Goal: Communication & Community: Answer question/provide support

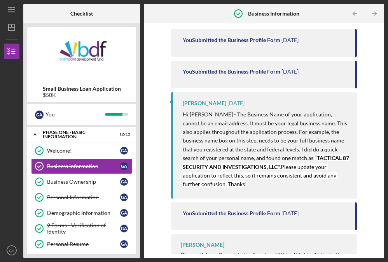
scroll to position [189, 0]
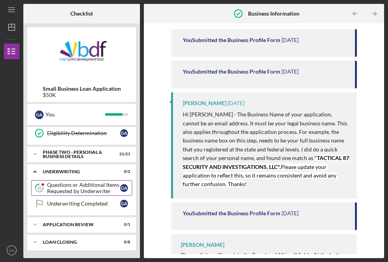
click at [81, 192] on div "Questions or Additional Items Requested by Underwriter" at bounding box center [83, 188] width 73 height 12
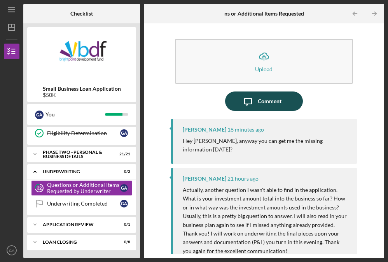
click at [259, 96] on div "Comment" at bounding box center [270, 100] width 24 height 19
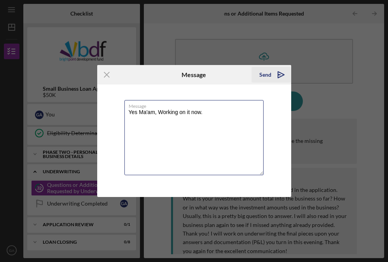
type textarea "Yes Ma'am, Working on it now."
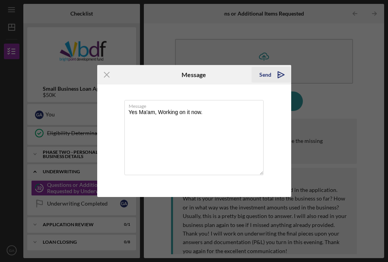
click at [272, 71] on icon "Icon/icon-invite-send" at bounding box center [280, 74] width 19 height 19
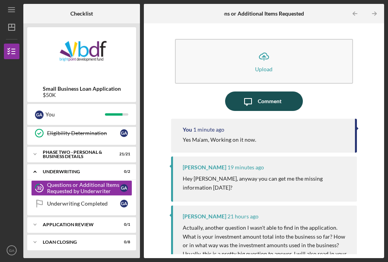
click at [245, 103] on icon "Icon/Message" at bounding box center [247, 100] width 19 height 19
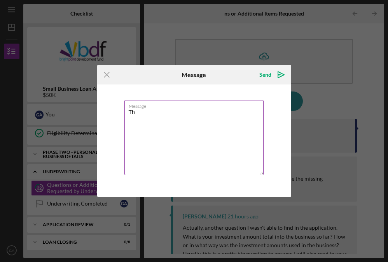
type textarea "T"
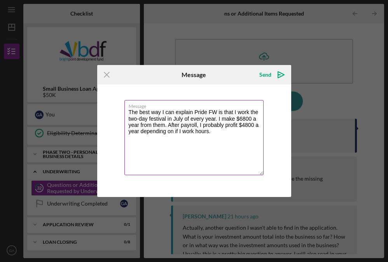
click at [213, 131] on textarea "The best way I can explain Pride FW is that I work the two-day festival in July…" at bounding box center [193, 137] width 139 height 75
click at [224, 125] on textarea "The best way I can explain Pride FW is that I work the two-day festival in July…" at bounding box center [193, 137] width 139 height 75
click at [204, 131] on textarea "The best way I can explain Pride FW is that I work the two-day festival in July…" at bounding box center [193, 137] width 139 height 75
click at [129, 138] on textarea "The best way I can explain Pride FW is that I work the two-day festival in July…" at bounding box center [193, 137] width 139 height 75
click at [158, 138] on textarea "The best way I can explain Pride FW is that I work the two-day festival in July…" at bounding box center [193, 137] width 139 height 75
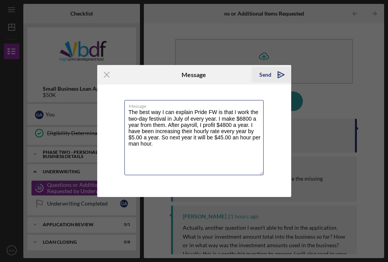
type textarea "The best way I can explain Pride FW is that I work the two-day festival in July…"
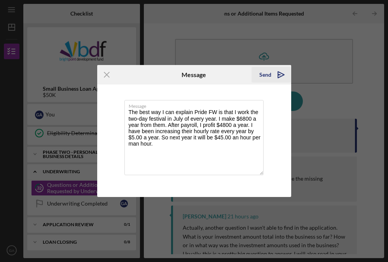
click at [272, 77] on icon "Icon/icon-invite-send" at bounding box center [280, 74] width 19 height 19
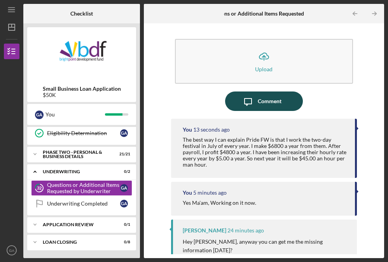
click at [266, 101] on div "Comment" at bounding box center [270, 100] width 24 height 19
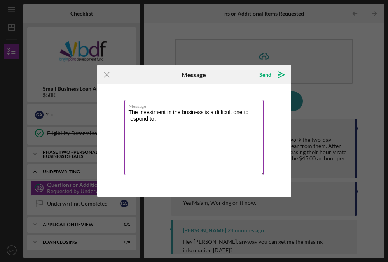
click at [156, 120] on textarea "The investment in the business is a difficult one to respond to." at bounding box center [193, 137] width 139 height 75
click at [154, 120] on textarea "The investment in the business is a difficult one to respond to." at bounding box center [193, 137] width 139 height 75
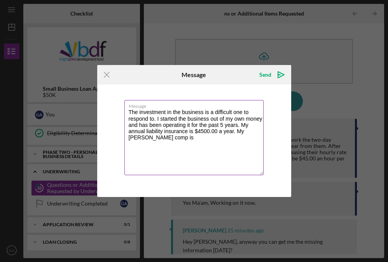
click at [181, 138] on textarea "The investment in the business is a difficult one to respond to. I started the …" at bounding box center [193, 137] width 139 height 75
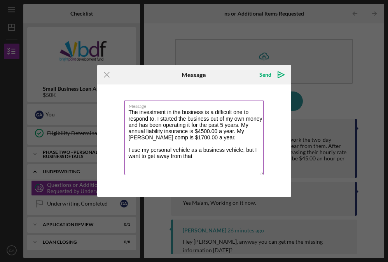
click at [194, 156] on textarea "The investment in the business is a difficult one to respond to. I started the …" at bounding box center [193, 137] width 139 height 75
click at [208, 155] on textarea "The investment in the business is a difficult one to respond to. I started the …" at bounding box center [193, 137] width 139 height 75
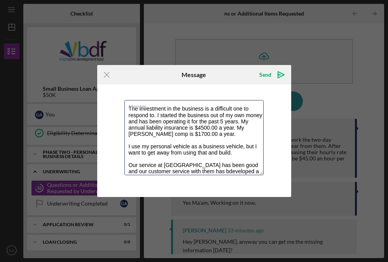
drag, startPoint x: 203, startPoint y: 170, endPoint x: 196, endPoint y: 177, distance: 10.7
click at [203, 170] on textarea "The investment in the business is a difficult one to respond to. I started the …" at bounding box center [193, 137] width 139 height 75
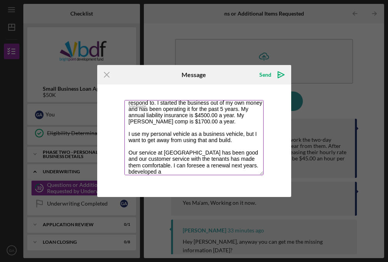
scroll to position [19, 0]
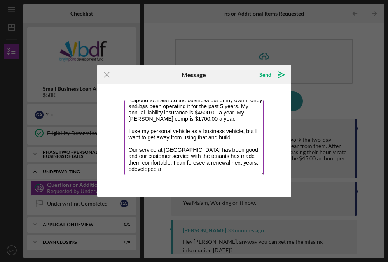
drag, startPoint x: 183, startPoint y: 171, endPoint x: 144, endPoint y: 175, distance: 39.2
click at [145, 175] on div "Message The investment in the business is a difficult one to respond to. I star…" at bounding box center [194, 138] width 140 height 76
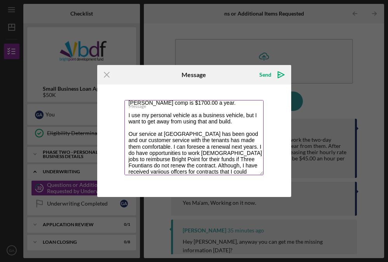
scroll to position [41, 0]
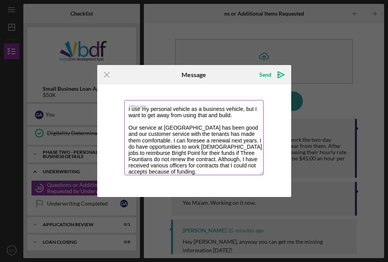
click at [224, 172] on textarea "The investment in the business is a difficult one to respond to. I started the …" at bounding box center [193, 137] width 139 height 75
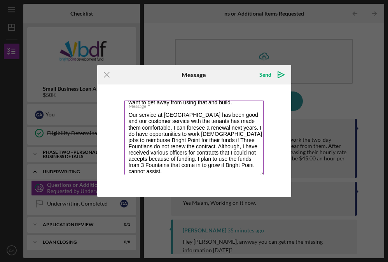
scroll to position [56, 0]
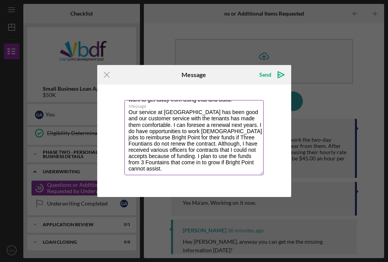
click at [219, 143] on textarea "The investment in the business is a difficult one to respond to. I started the …" at bounding box center [193, 137] width 139 height 75
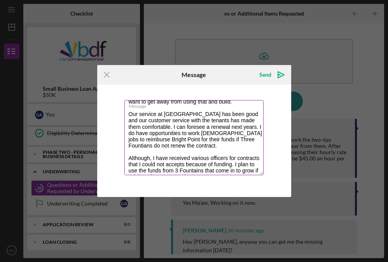
scroll to position [63, 0]
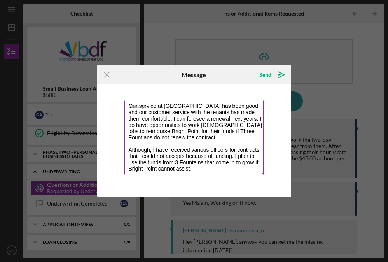
click at [217, 168] on textarea "The investment in the business is a difficult one to respond to. I started the …" at bounding box center [193, 137] width 139 height 75
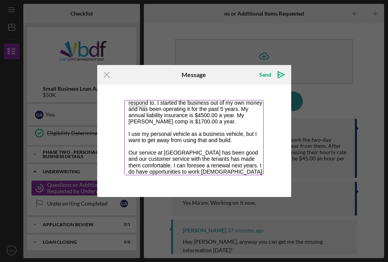
scroll to position [0, 0]
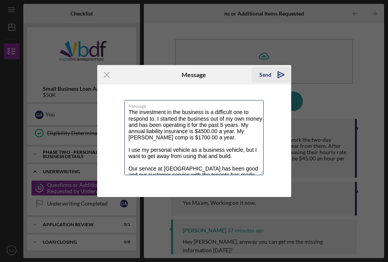
type textarea "The investment in the business is a difficult one to respond to. I started the …"
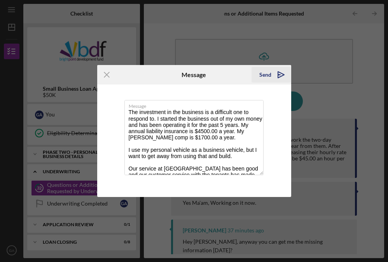
click at [270, 75] on div "Send" at bounding box center [265, 75] width 12 height 16
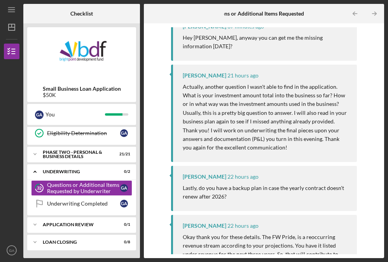
scroll to position [350, 0]
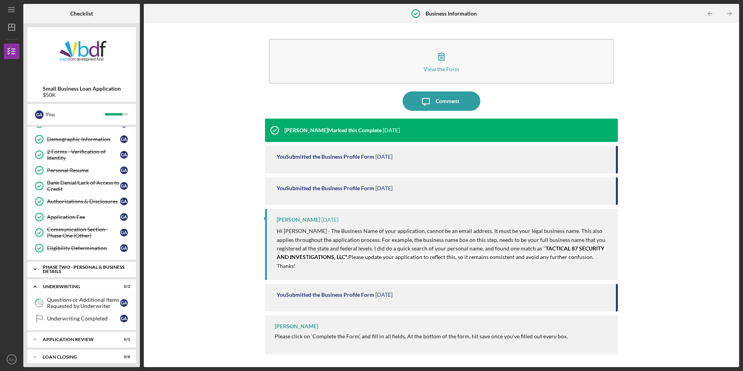
scroll to position [79, 0]
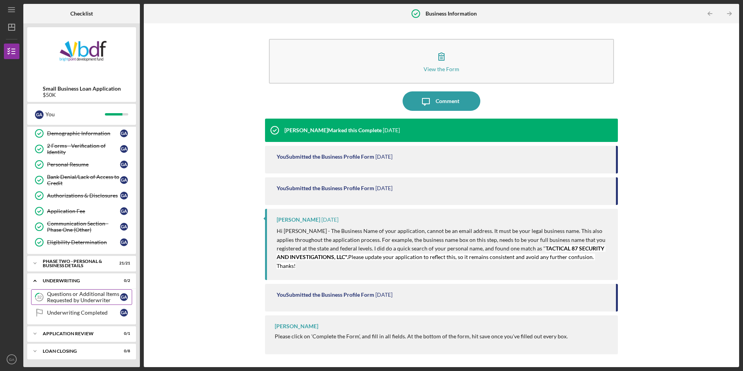
click at [67, 298] on div "Questions or Additional Items Requested by Underwriter" at bounding box center [83, 297] width 73 height 12
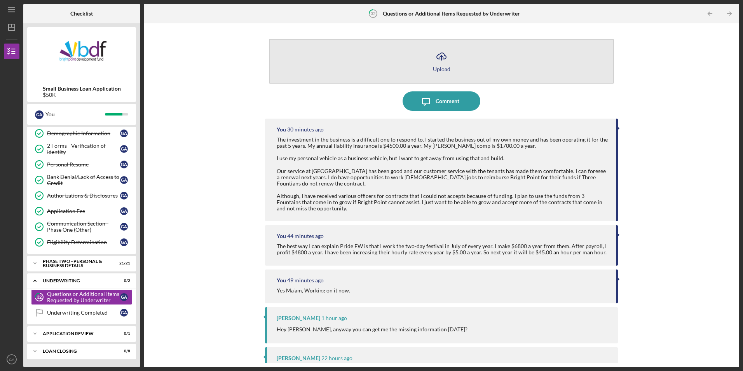
click at [436, 68] on div "Upload" at bounding box center [441, 69] width 17 height 6
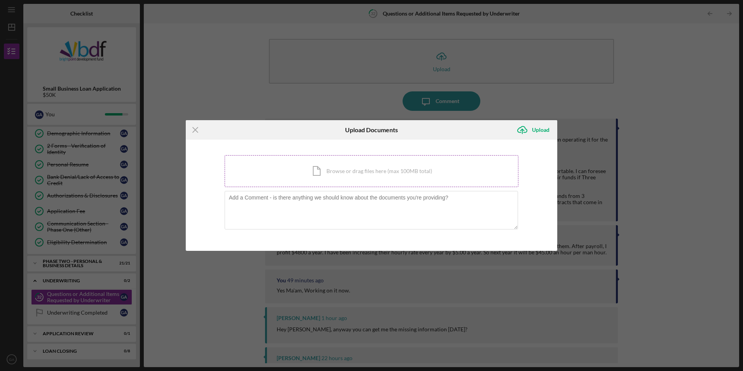
click at [377, 172] on div "Icon/Document Browse or drag files here (max 100MB total) Tap to choose files o…" at bounding box center [372, 171] width 294 height 32
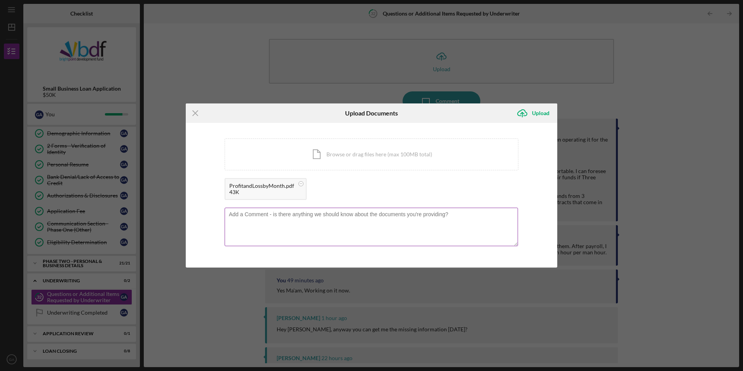
click at [234, 216] on textarea at bounding box center [372, 227] width 294 height 38
click at [333, 216] on textarea "Profit Loss from my quick books' portal" at bounding box center [372, 227] width 294 height 38
click at [358, 154] on div "Icon/Document Browse or drag files here (max 100MB total) Tap to choose files o…" at bounding box center [372, 154] width 294 height 32
click at [460, 213] on textarea "Profit Loss from my quick books' portal.1/1/2025 to today. You should be able t…" at bounding box center [372, 227] width 294 height 38
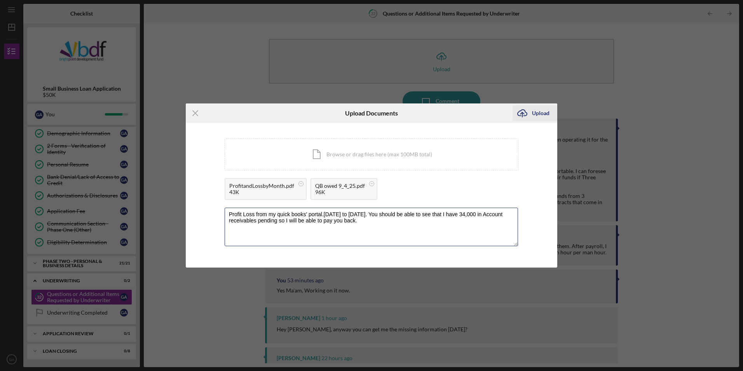
type textarea "Profit Loss from my quick books' portal.1/1/2025 to today. You should be able t…"
click at [534, 112] on div "Upload" at bounding box center [540, 113] width 17 height 16
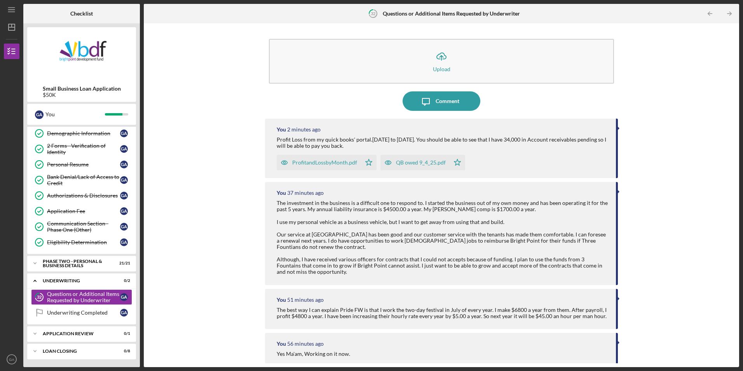
click at [330, 165] on div "ProfitandLossbyMonth.pdf" at bounding box center [324, 162] width 65 height 6
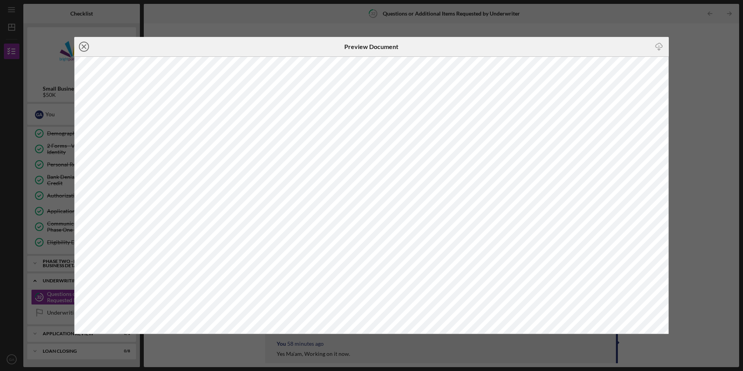
click at [80, 47] on icon "Icon/Close" at bounding box center [83, 46] width 19 height 19
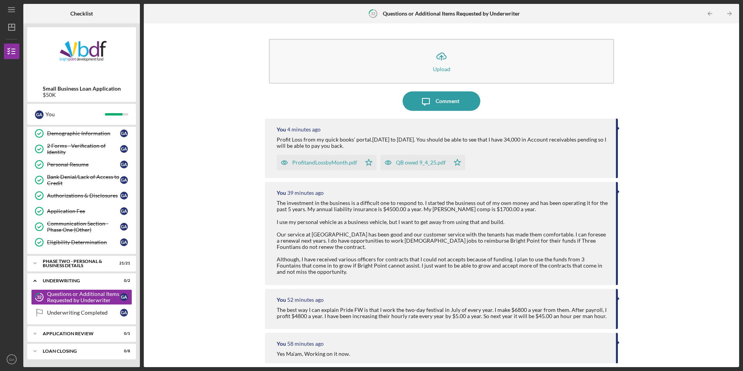
click at [429, 161] on div "QB owed 9_4_25.pdf" at bounding box center [421, 162] width 50 height 6
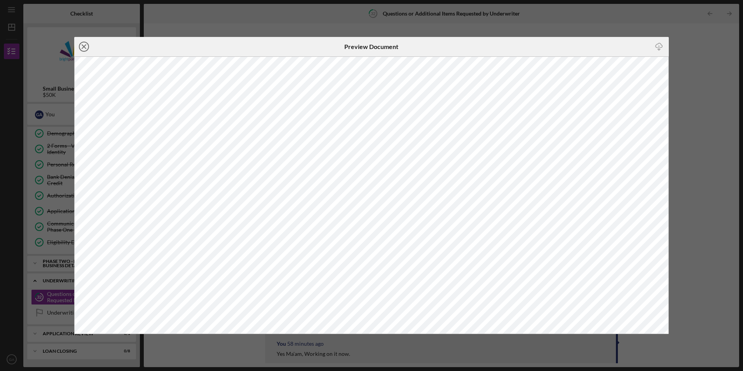
click at [82, 46] on icon "Icon/Close" at bounding box center [83, 46] width 19 height 19
